Goal: Task Accomplishment & Management: Use online tool/utility

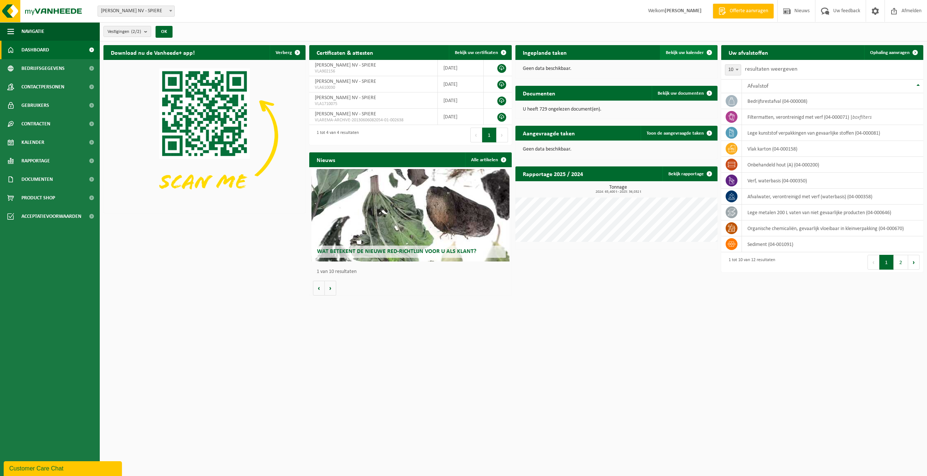
click at [696, 54] on span "Bekijk uw kalender" at bounding box center [685, 52] width 38 height 5
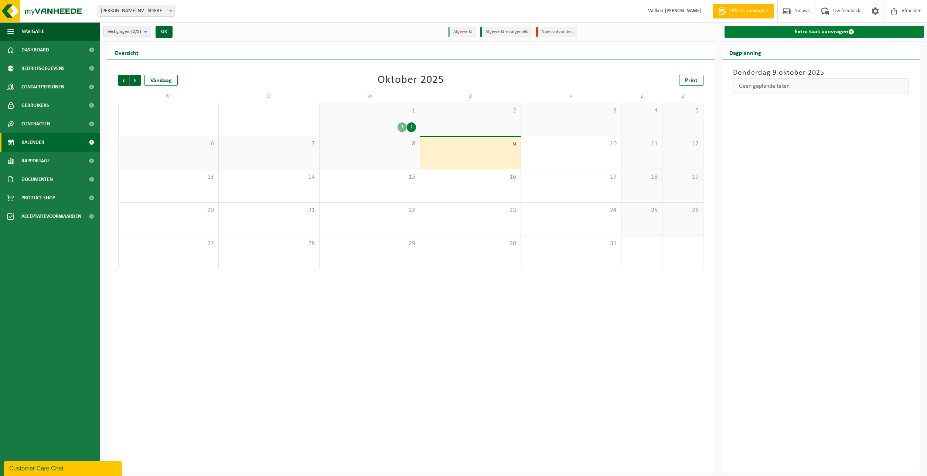
click at [809, 31] on link "Extra taak aanvragen" at bounding box center [825, 32] width 200 height 12
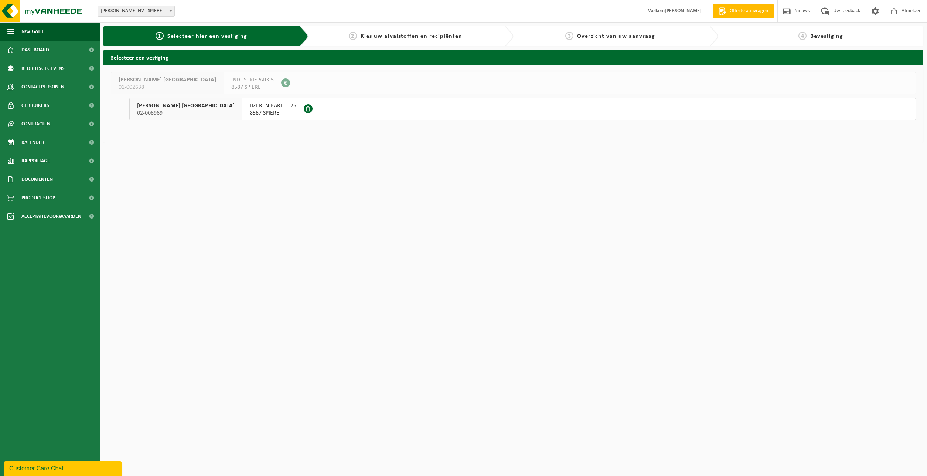
click at [250, 109] on span "IJZEREN BAREEL 25" at bounding box center [273, 105] width 47 height 7
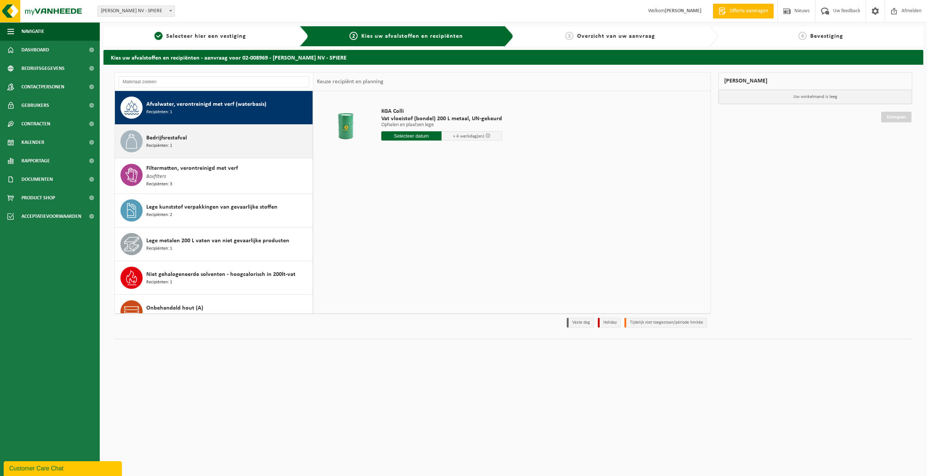
click at [214, 145] on div "Bedrijfsrestafval Recipiënten: 1" at bounding box center [228, 141] width 164 height 22
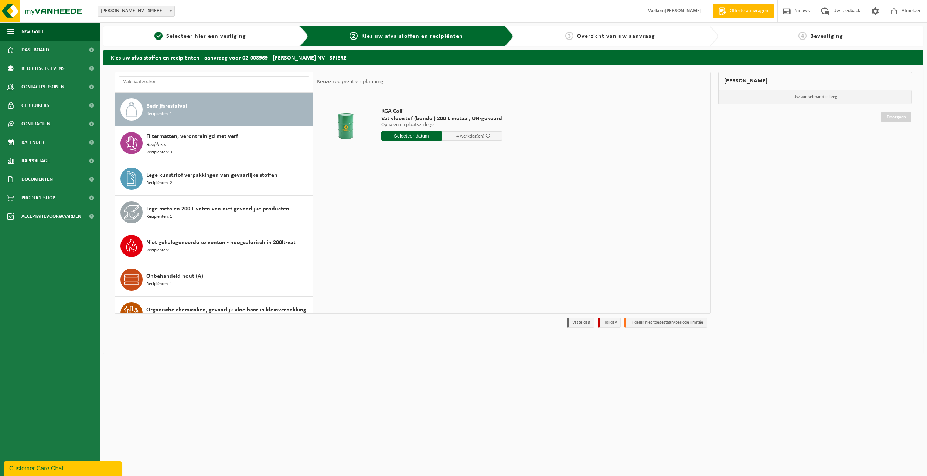
scroll to position [34, 0]
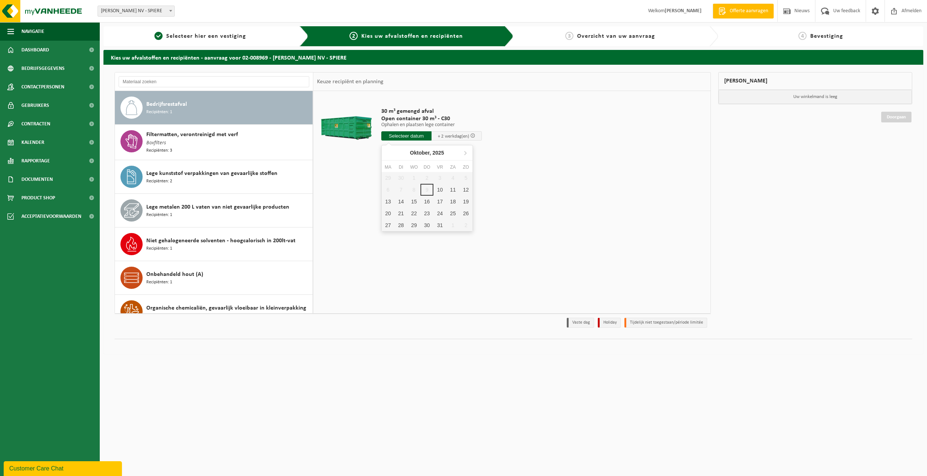
click at [409, 139] on input "text" at bounding box center [406, 135] width 50 height 9
click at [441, 191] on div "10" at bounding box center [439, 190] width 13 height 12
type input "Van 2025-10-10"
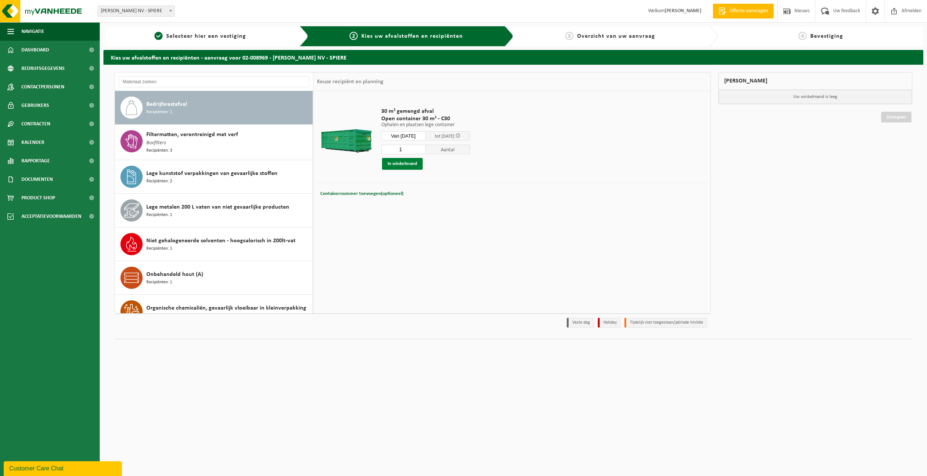
click at [403, 164] on button "In winkelmand" at bounding box center [402, 164] width 41 height 12
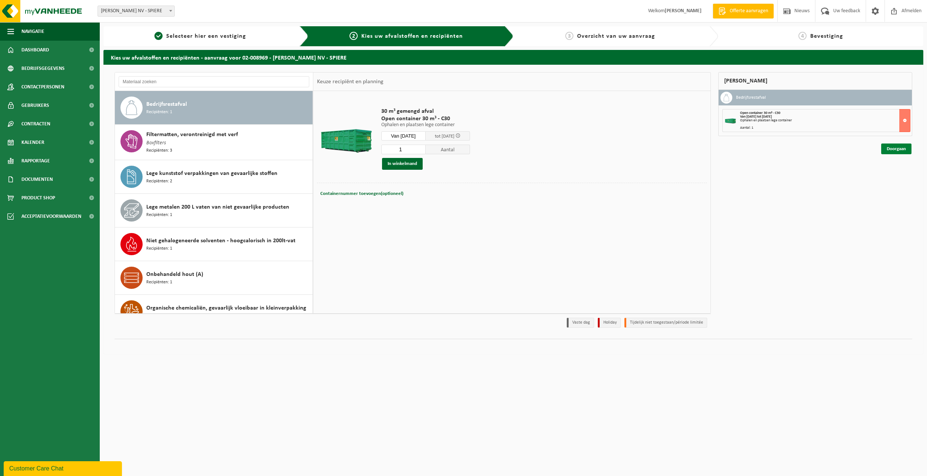
click at [894, 152] on link "Doorgaan" at bounding box center [896, 148] width 30 height 11
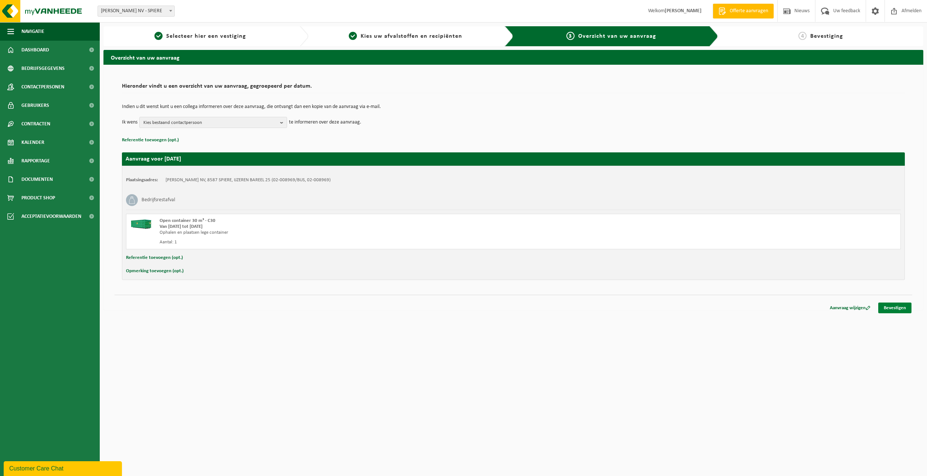
click at [893, 309] on link "Bevestigen" at bounding box center [894, 307] width 33 height 11
